Goal: Task Accomplishment & Management: Use online tool/utility

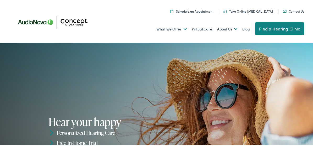
click at [244, 11] on link "Take Online [MEDICAL_DATA]" at bounding box center [249, 10] width 50 height 4
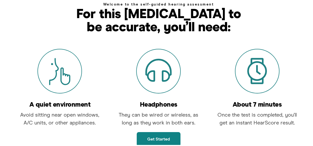
scroll to position [131, 0]
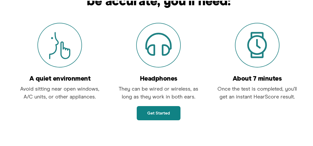
click at [146, 111] on link "Get started" at bounding box center [159, 112] width 44 height 14
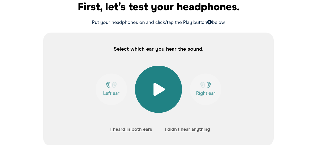
click at [156, 88] on span at bounding box center [158, 88] width 13 height 13
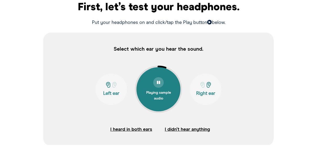
click at [109, 83] on span at bounding box center [108, 84] width 7 height 6
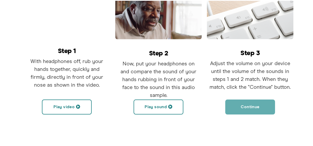
scroll to position [210, 0]
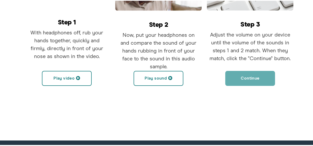
drag, startPoint x: 77, startPoint y: 77, endPoint x: 78, endPoint y: 74, distance: 2.9
click at [77, 76] on span at bounding box center [78, 77] width 4 height 4
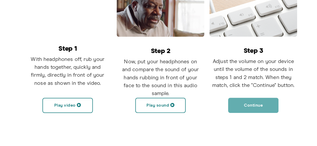
scroll to position [184, 0]
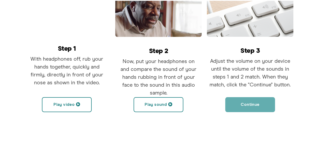
click at [151, 104] on button "Play sound" at bounding box center [159, 103] width 50 height 15
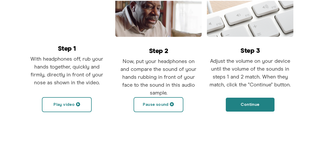
click at [149, 103] on button "Pause sound" at bounding box center [159, 103] width 50 height 15
click at [169, 103] on span at bounding box center [170, 103] width 4 height 4
click at [170, 103] on span at bounding box center [172, 103] width 4 height 4
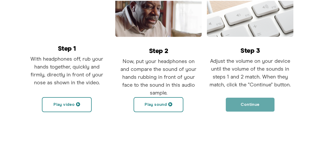
click at [240, 102] on button "Continue" at bounding box center [251, 103] width 50 height 15
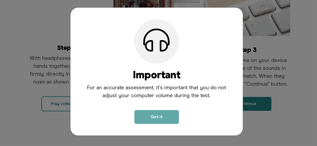
click at [160, 120] on button "Got it" at bounding box center [157, 117] width 45 height 14
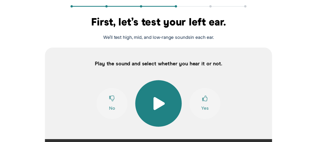
scroll to position [122, 0]
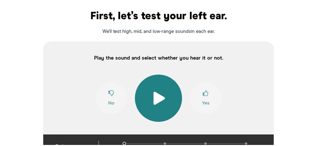
click at [158, 98] on span at bounding box center [158, 97] width 13 height 13
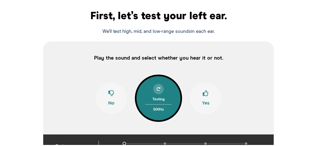
click at [203, 93] on span at bounding box center [206, 94] width 6 height 10
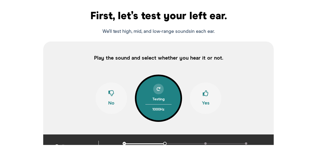
click at [203, 93] on span at bounding box center [206, 94] width 6 height 10
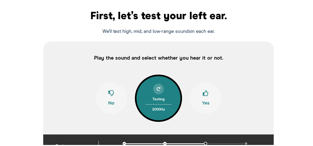
click at [110, 91] on span at bounding box center [112, 94] width 6 height 10
click at [203, 92] on span at bounding box center [206, 94] width 6 height 10
click at [111, 93] on span at bounding box center [112, 94] width 6 height 10
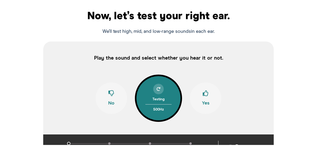
click at [206, 92] on span at bounding box center [206, 94] width 6 height 10
click at [205, 92] on span at bounding box center [206, 94] width 6 height 10
click at [204, 92] on span at bounding box center [206, 94] width 6 height 10
click at [204, 94] on span at bounding box center [206, 94] width 6 height 10
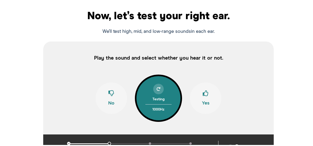
click at [204, 94] on span at bounding box center [206, 94] width 6 height 10
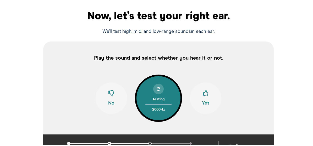
click at [110, 88] on button "No" at bounding box center [111, 97] width 31 height 31
click at [204, 93] on span at bounding box center [206, 94] width 6 height 10
click at [110, 93] on span at bounding box center [112, 94] width 6 height 10
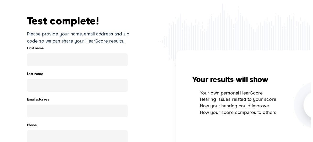
click at [50, 62] on input "text" at bounding box center [76, 60] width 103 height 13
type input "O'Brien"
type input "ob@comcast.net"
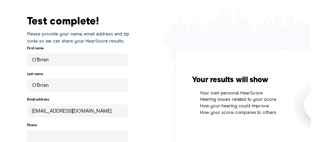
type input "(713) 670-6741"
type input "77057"
type input "O"
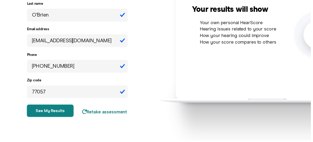
scroll to position [201, 0]
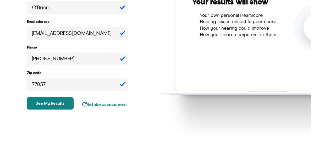
type input "Jon"
click at [61, 80] on input "77057" at bounding box center [76, 85] width 103 height 13
type input "50309"
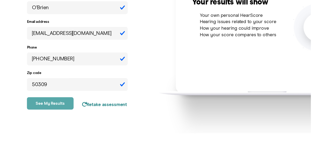
click at [57, 104] on button "See my results" at bounding box center [48, 105] width 47 height 13
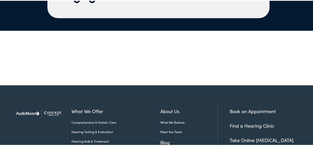
scroll to position [1180, 0]
